Goal: Find specific page/section: Find specific page/section

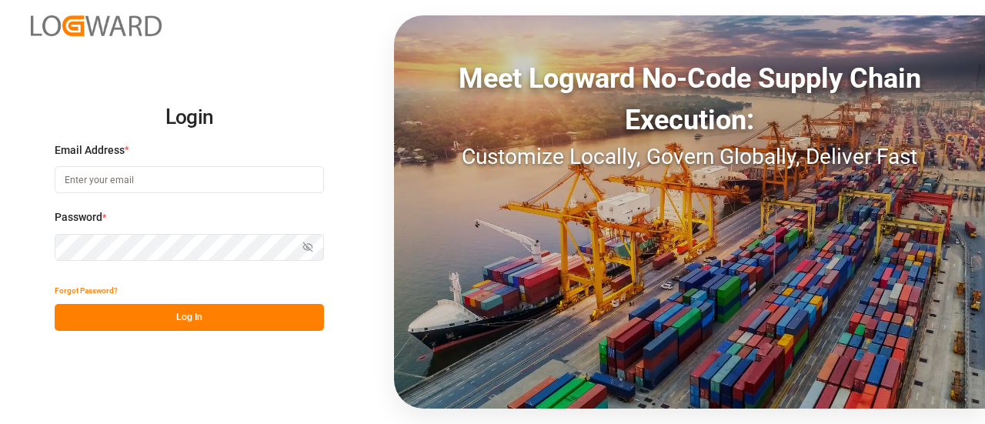
click at [161, 173] on input at bounding box center [189, 179] width 269 height 27
type input "[PERSON_NAME][EMAIL_ADDRESS][PERSON_NAME][DOMAIN_NAME]"
click at [201, 326] on button "Log In" at bounding box center [189, 317] width 269 height 27
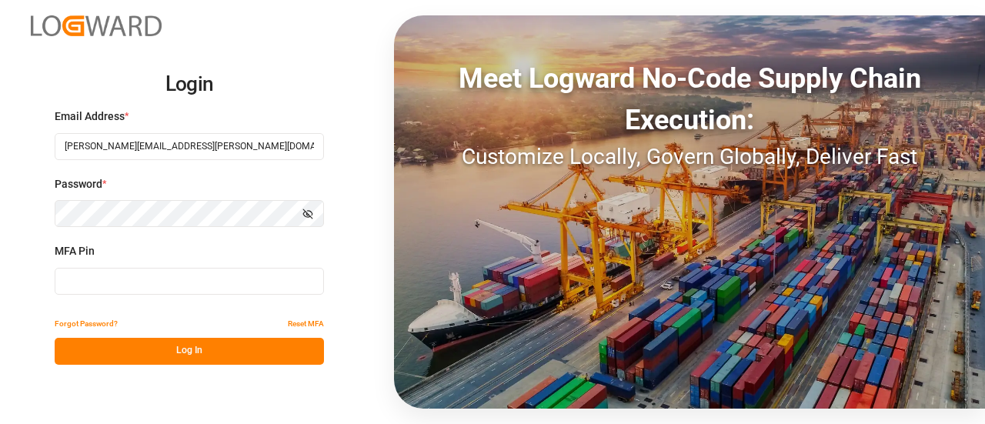
click at [206, 289] on input at bounding box center [189, 281] width 269 height 27
type input "637099"
click at [219, 346] on button "Log In" at bounding box center [189, 351] width 269 height 27
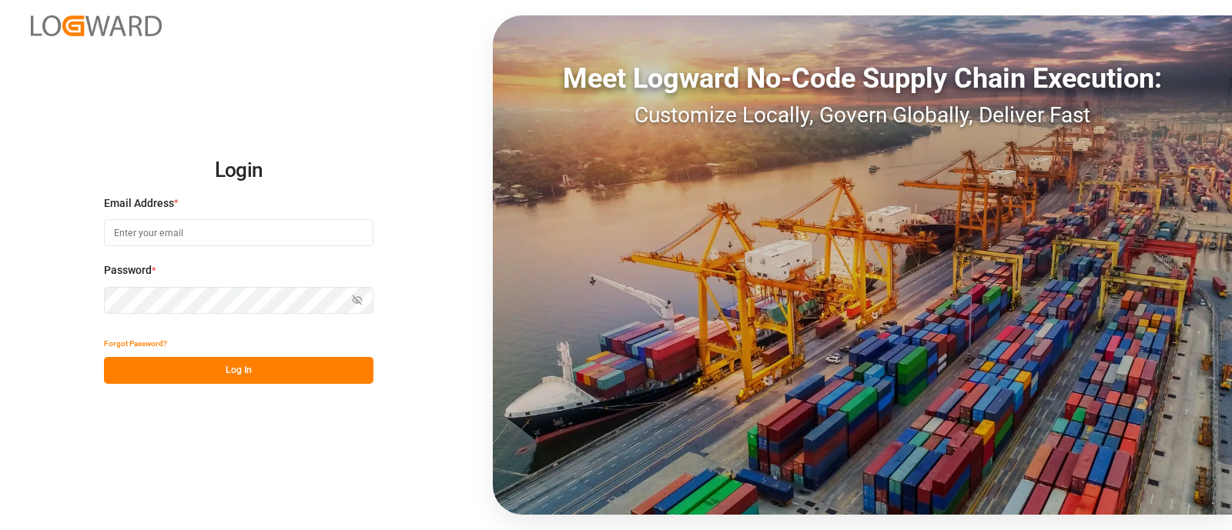
click at [158, 236] on input at bounding box center [238, 232] width 269 height 27
type input "[PERSON_NAME][EMAIL_ADDRESS][PERSON_NAME][DOMAIN_NAME]"
click at [290, 373] on button "Log In" at bounding box center [238, 370] width 269 height 27
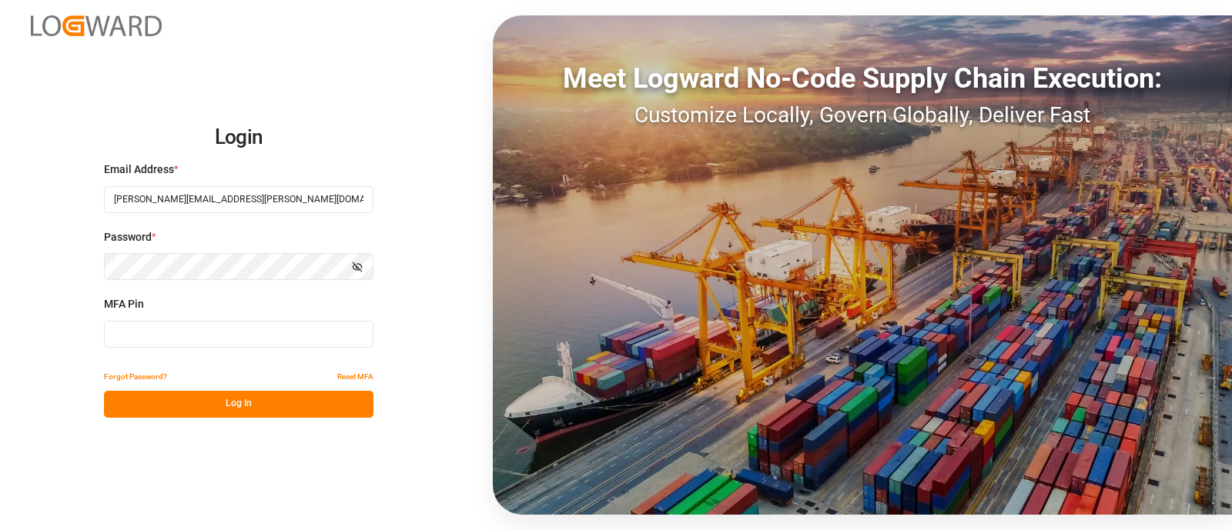
click at [186, 326] on input at bounding box center [238, 334] width 269 height 27
type input "405930"
click at [283, 412] on button "Log In" at bounding box center [238, 404] width 269 height 27
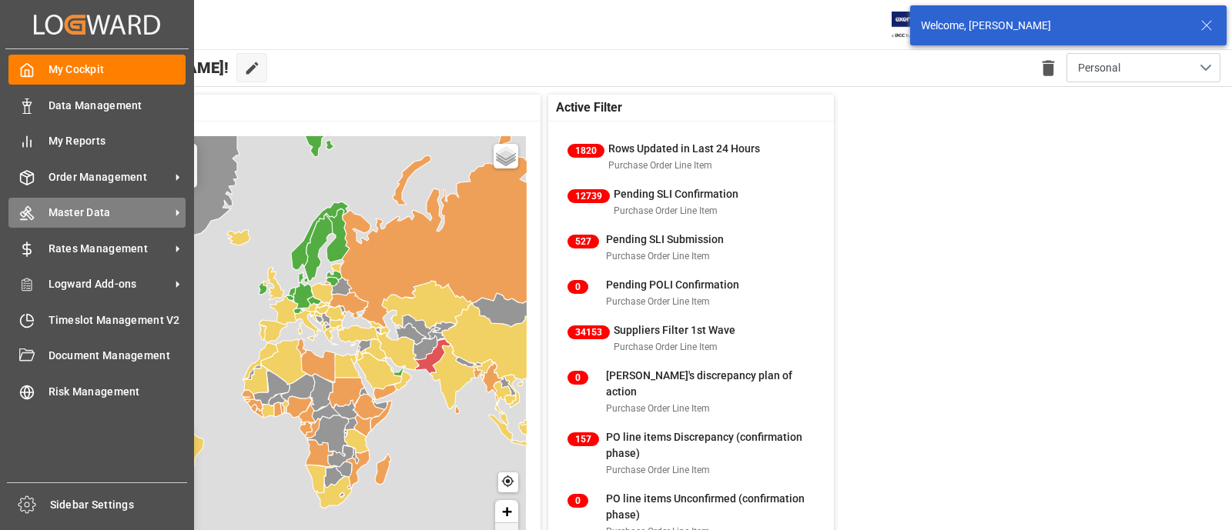
click at [109, 206] on span "Master Data" at bounding box center [110, 213] width 122 height 16
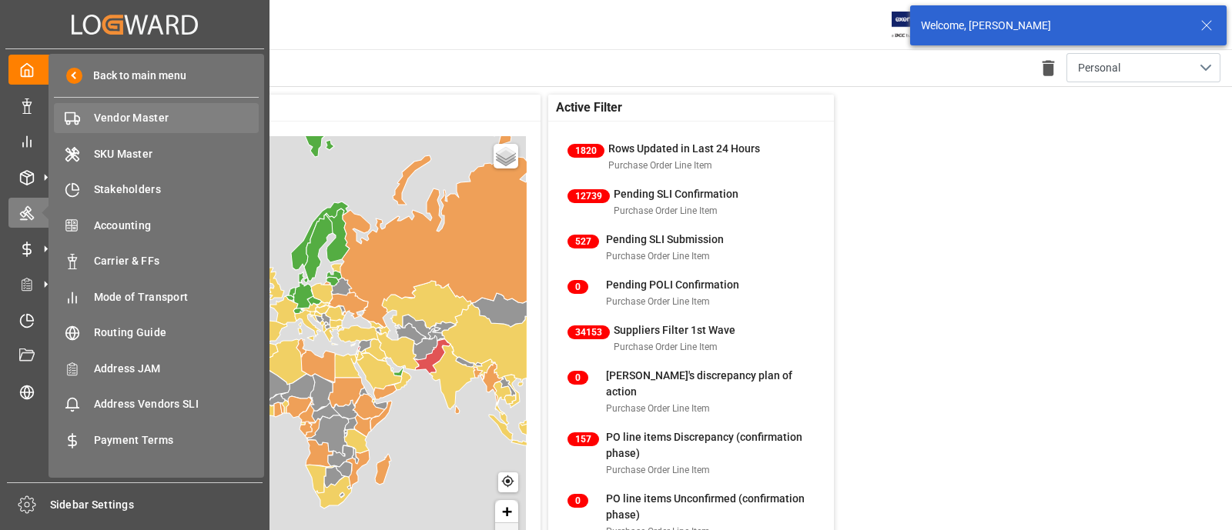
click at [169, 122] on span "Vendor Master" at bounding box center [177, 118] width 166 height 16
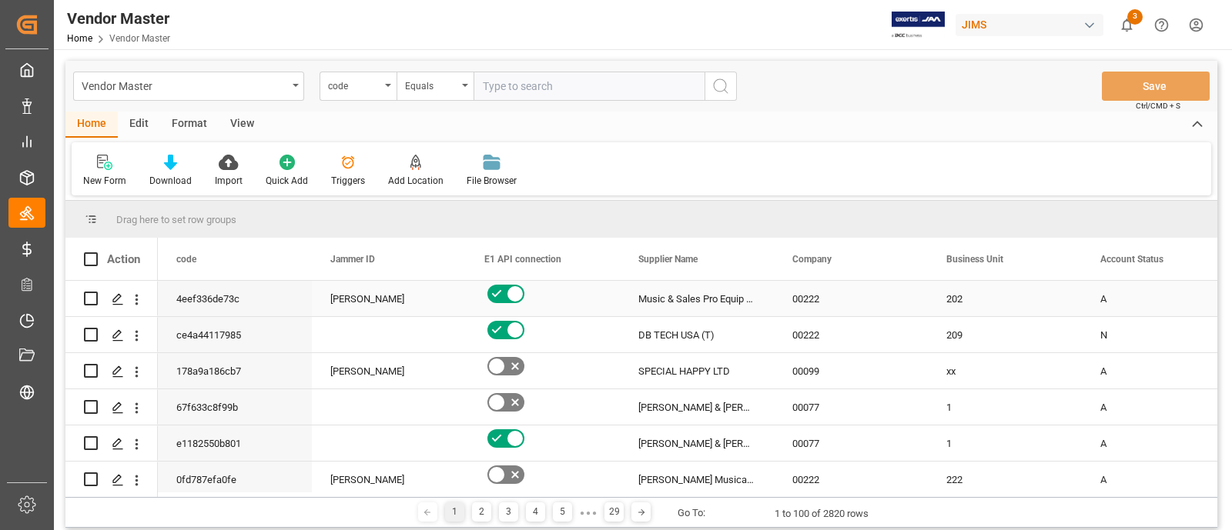
click at [581, 314] on div "Press SPACE to select this row." at bounding box center [543, 298] width 154 height 35
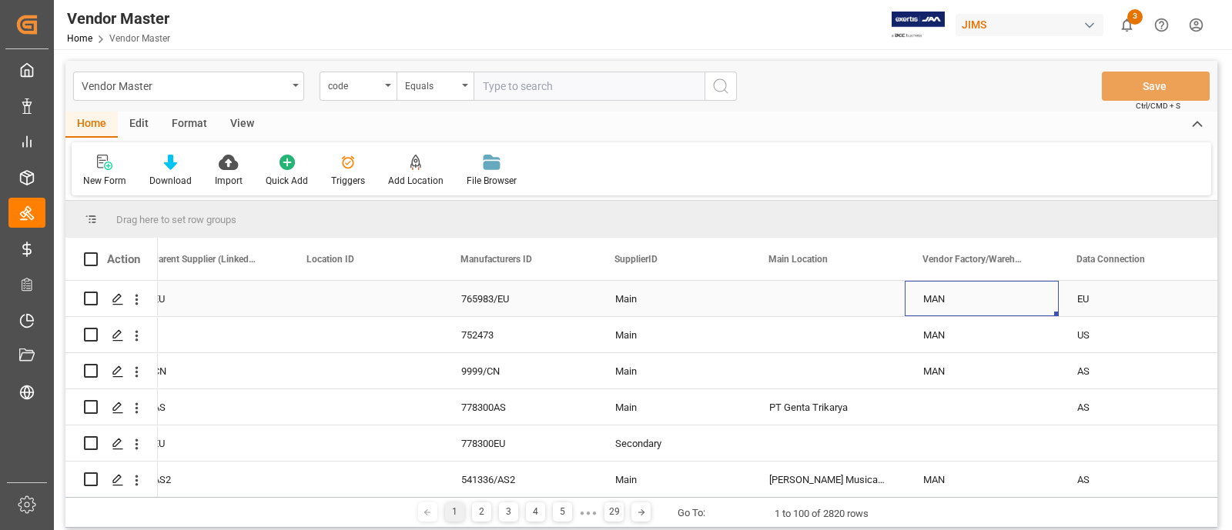
scroll to position [0, 1871]
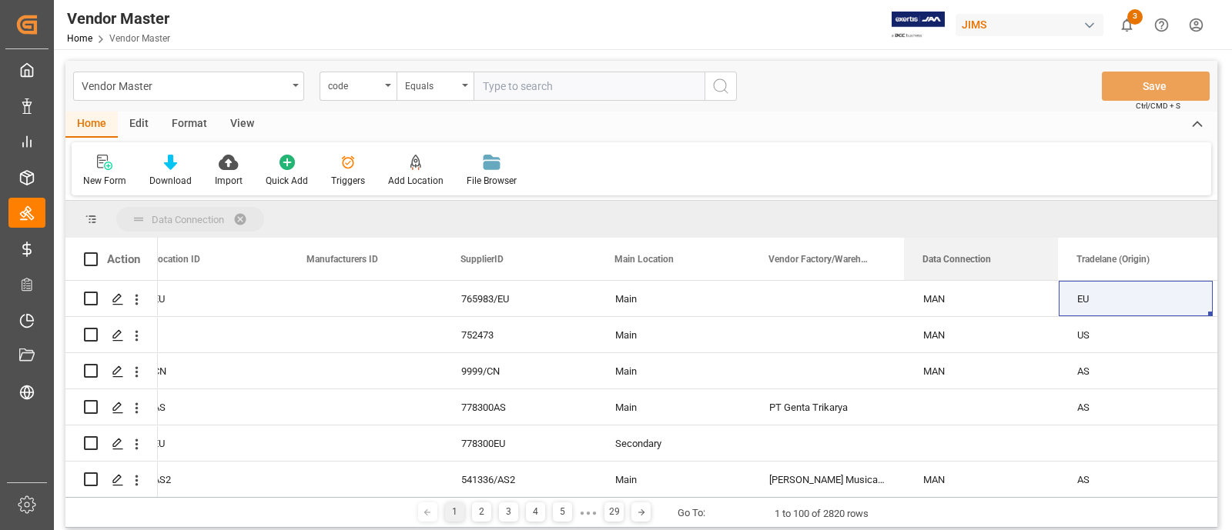
drag, startPoint x: 942, startPoint y: 259, endPoint x: 920, endPoint y: 220, distance: 44.8
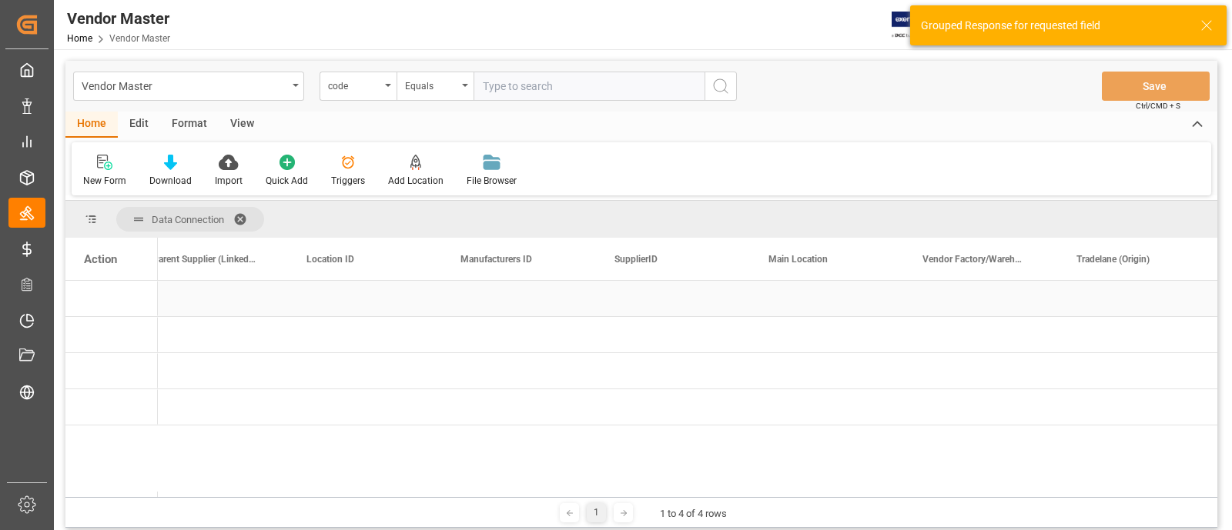
click at [385, 303] on div "Press SPACE to select this row." at bounding box center [366, 298] width 154 height 35
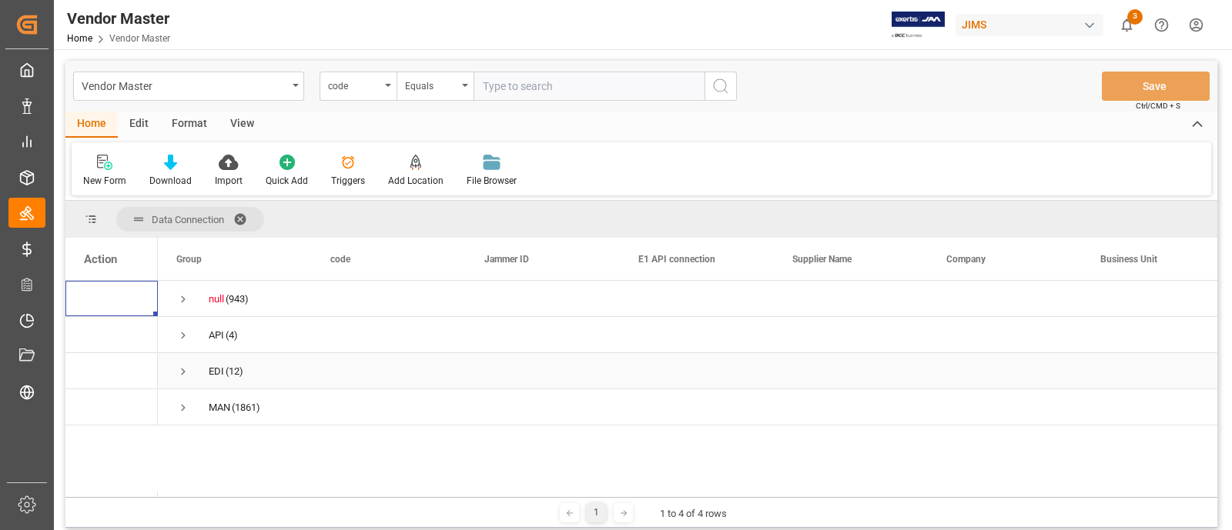
click at [181, 367] on span "Press SPACE to select this row." at bounding box center [183, 372] width 14 height 14
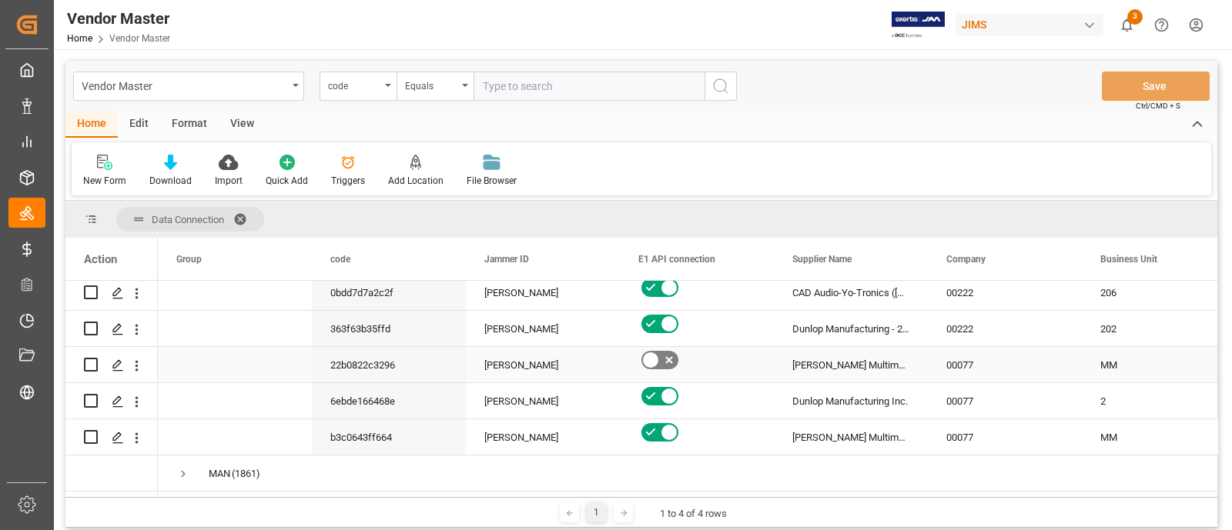
click at [603, 358] on div "[PERSON_NAME]" at bounding box center [543, 364] width 154 height 35
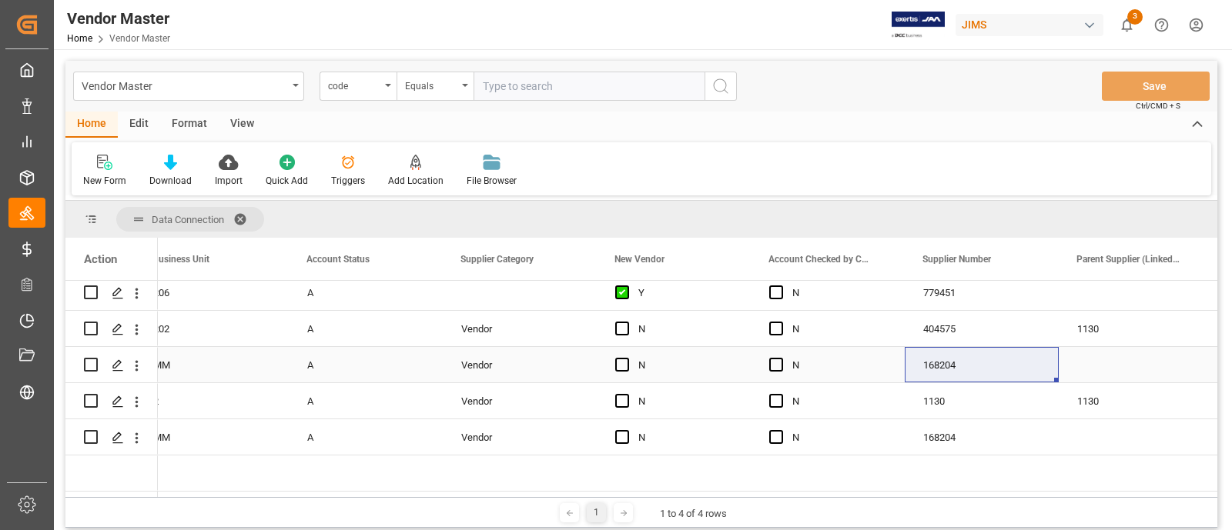
click at [944, 364] on div "168204" at bounding box center [982, 364] width 154 height 35
click at [951, 370] on div "168204" at bounding box center [982, 364] width 154 height 35
drag, startPoint x: 971, startPoint y: 371, endPoint x: 915, endPoint y: 370, distance: 56.2
click at [915, 370] on div "168204" at bounding box center [982, 374] width 154 height 54
